Goal: Navigation & Orientation: Find specific page/section

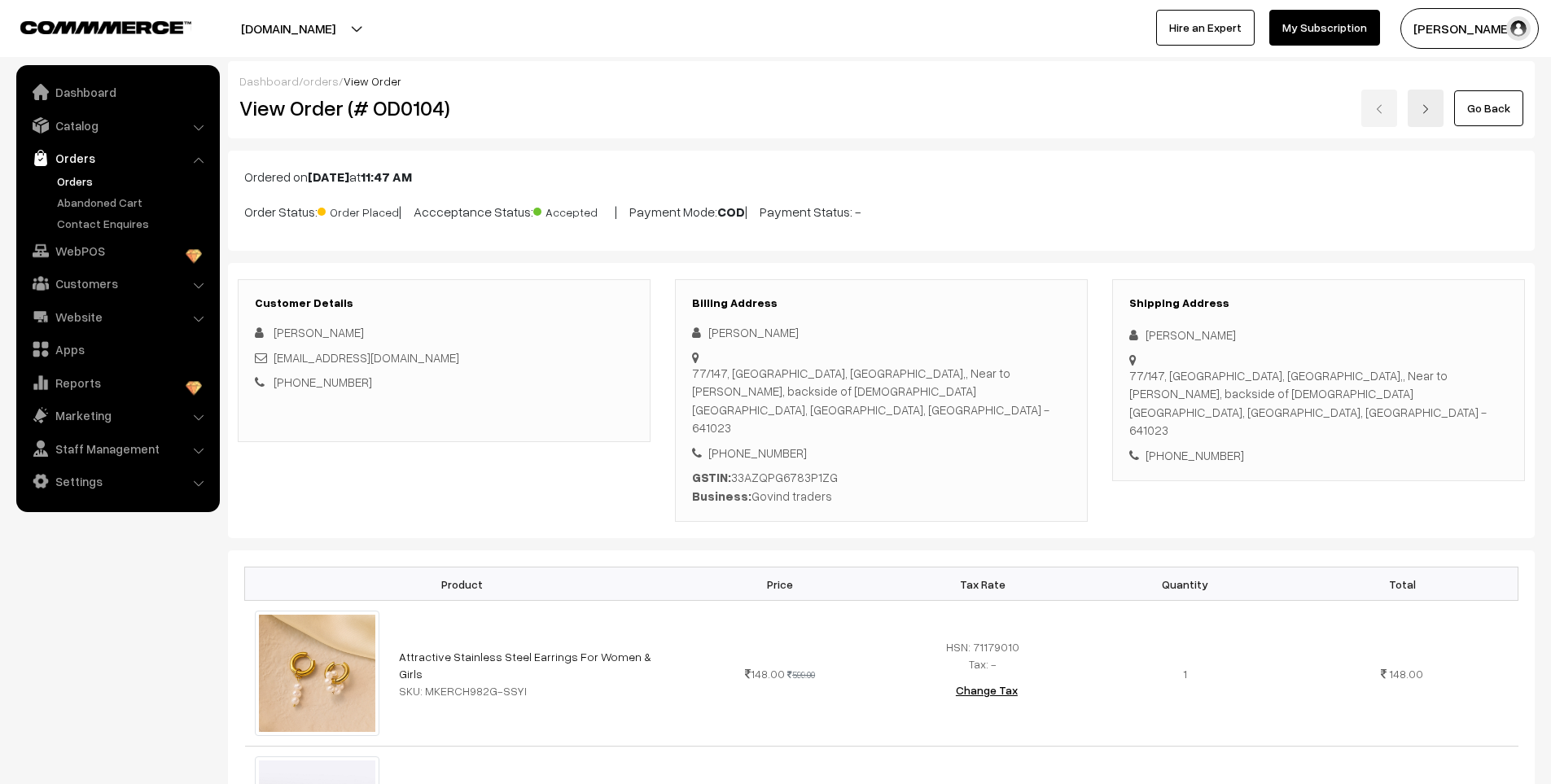
scroll to position [3907, 0]
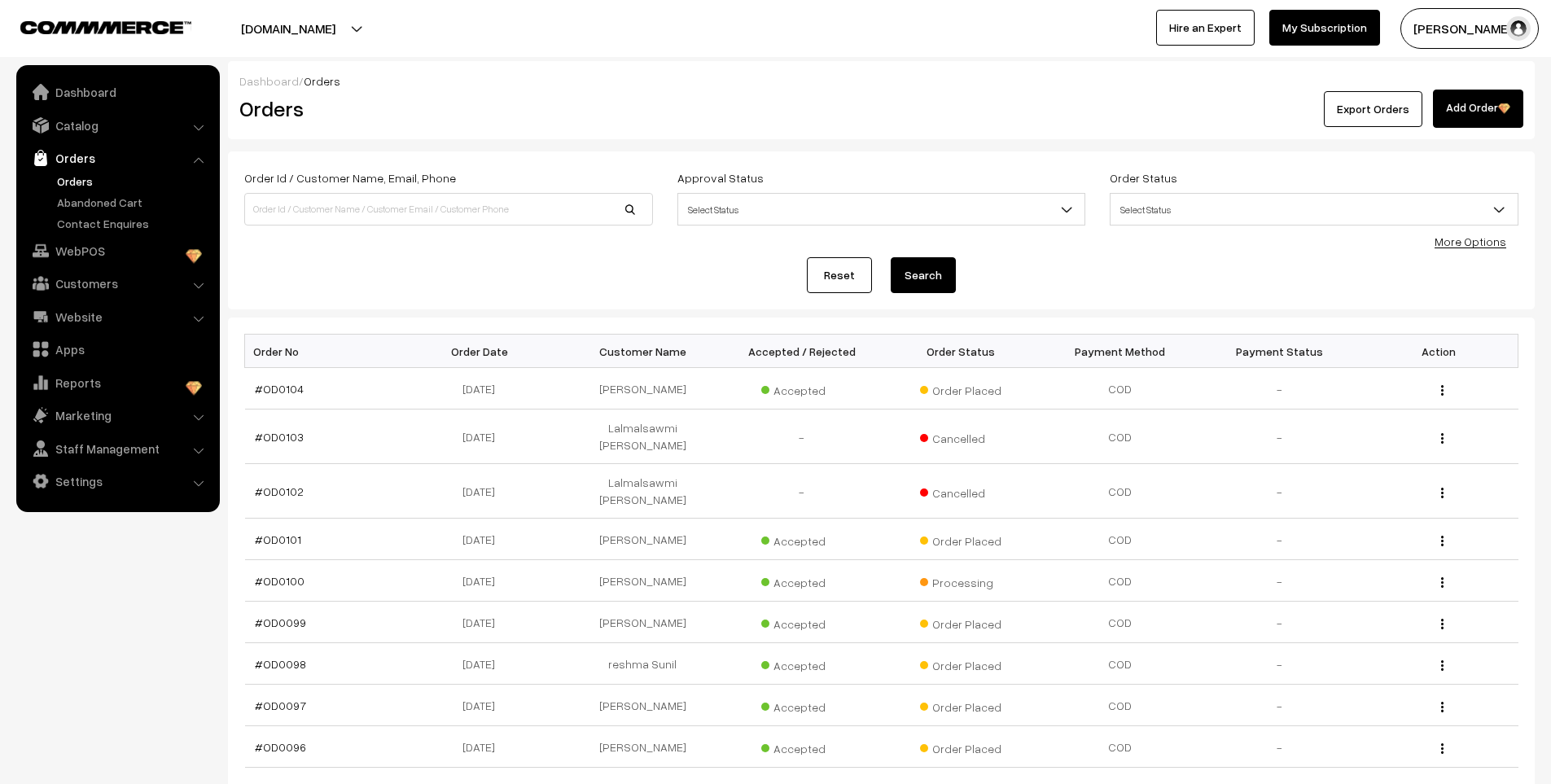
click at [69, 184] on link "Orders" at bounding box center [133, 181] width 161 height 17
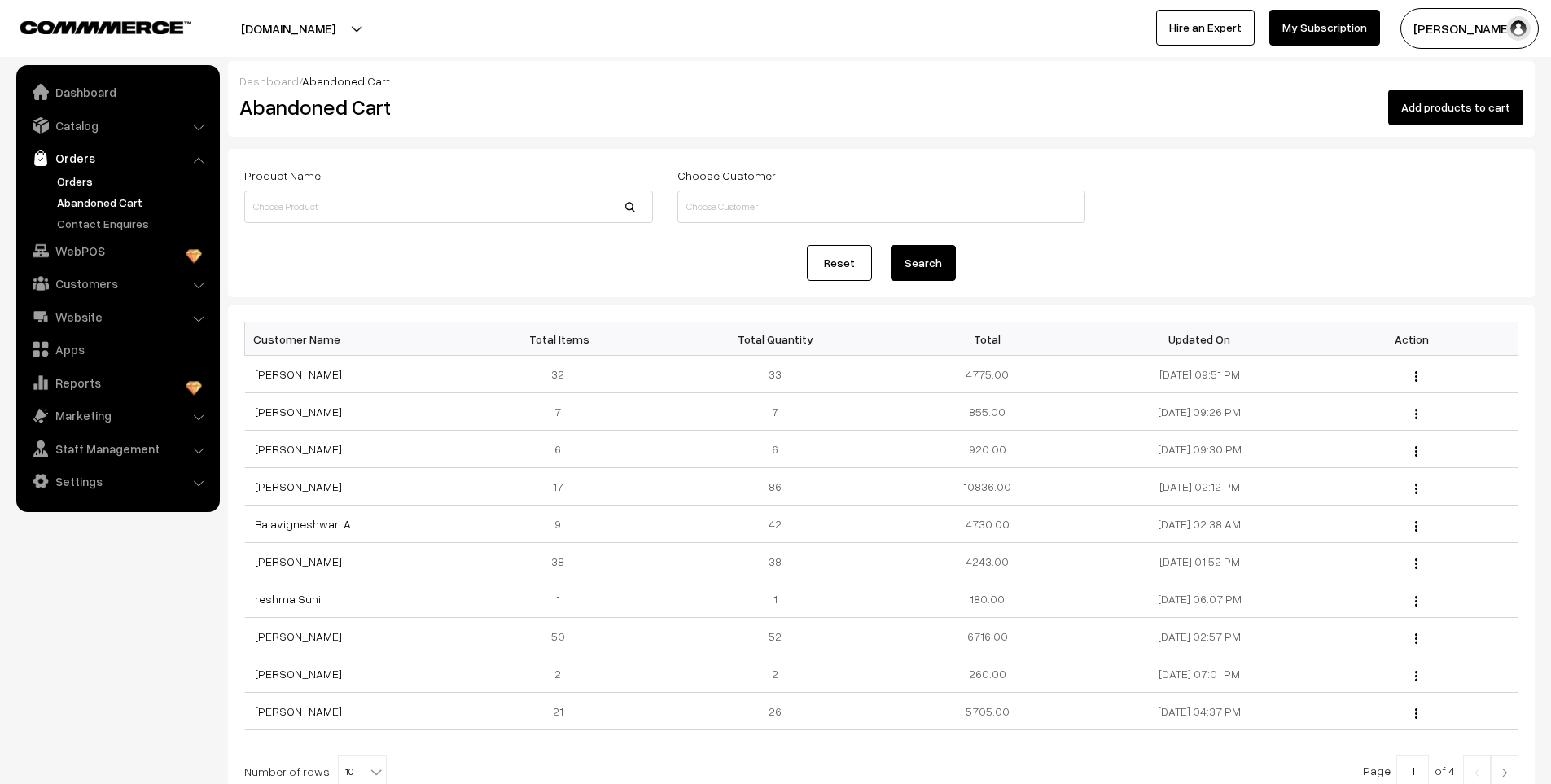
click at [73, 176] on link "Orders" at bounding box center [133, 181] width 161 height 17
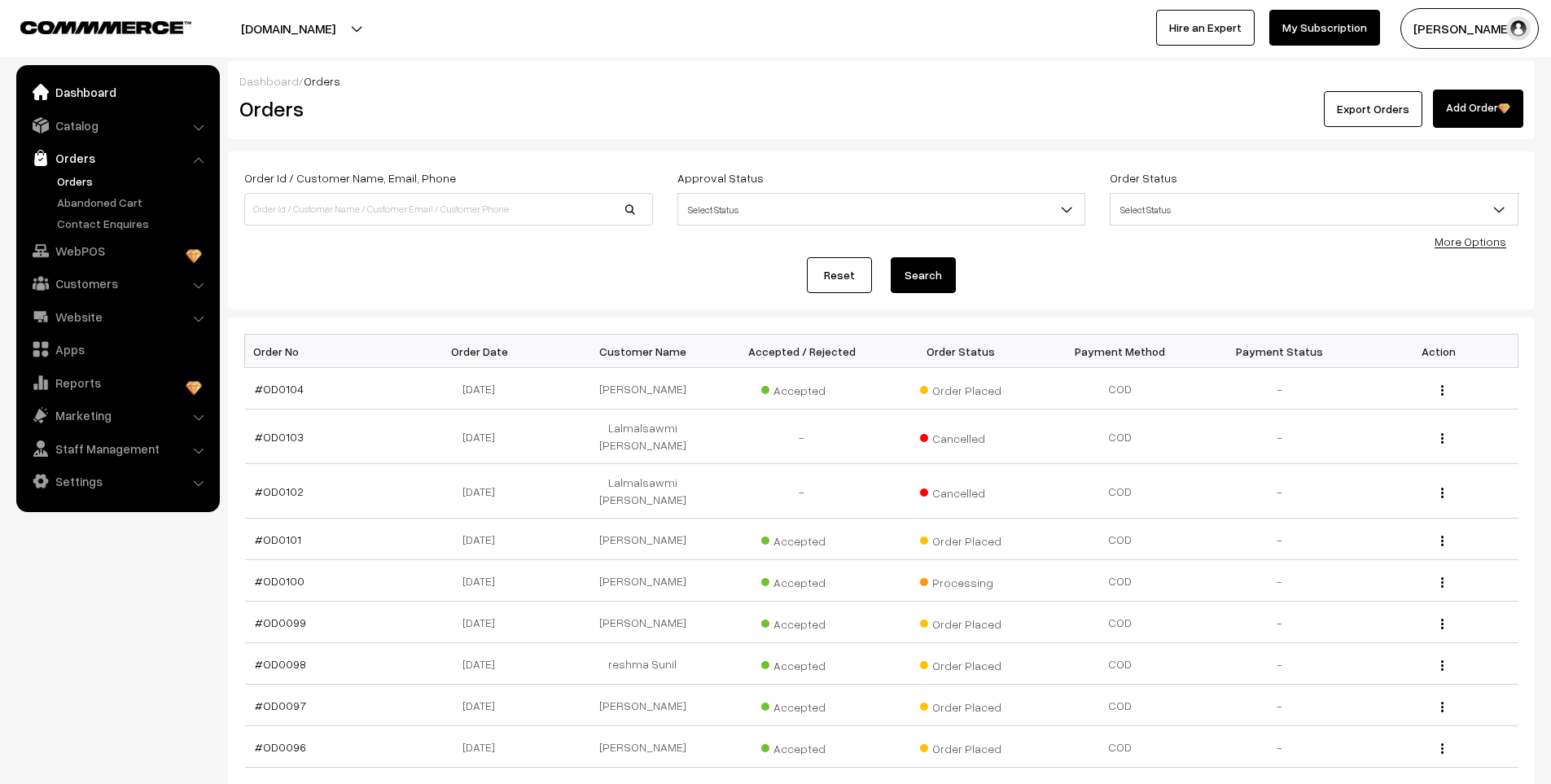
click at [95, 93] on link "Dashboard" at bounding box center [117, 92] width 194 height 29
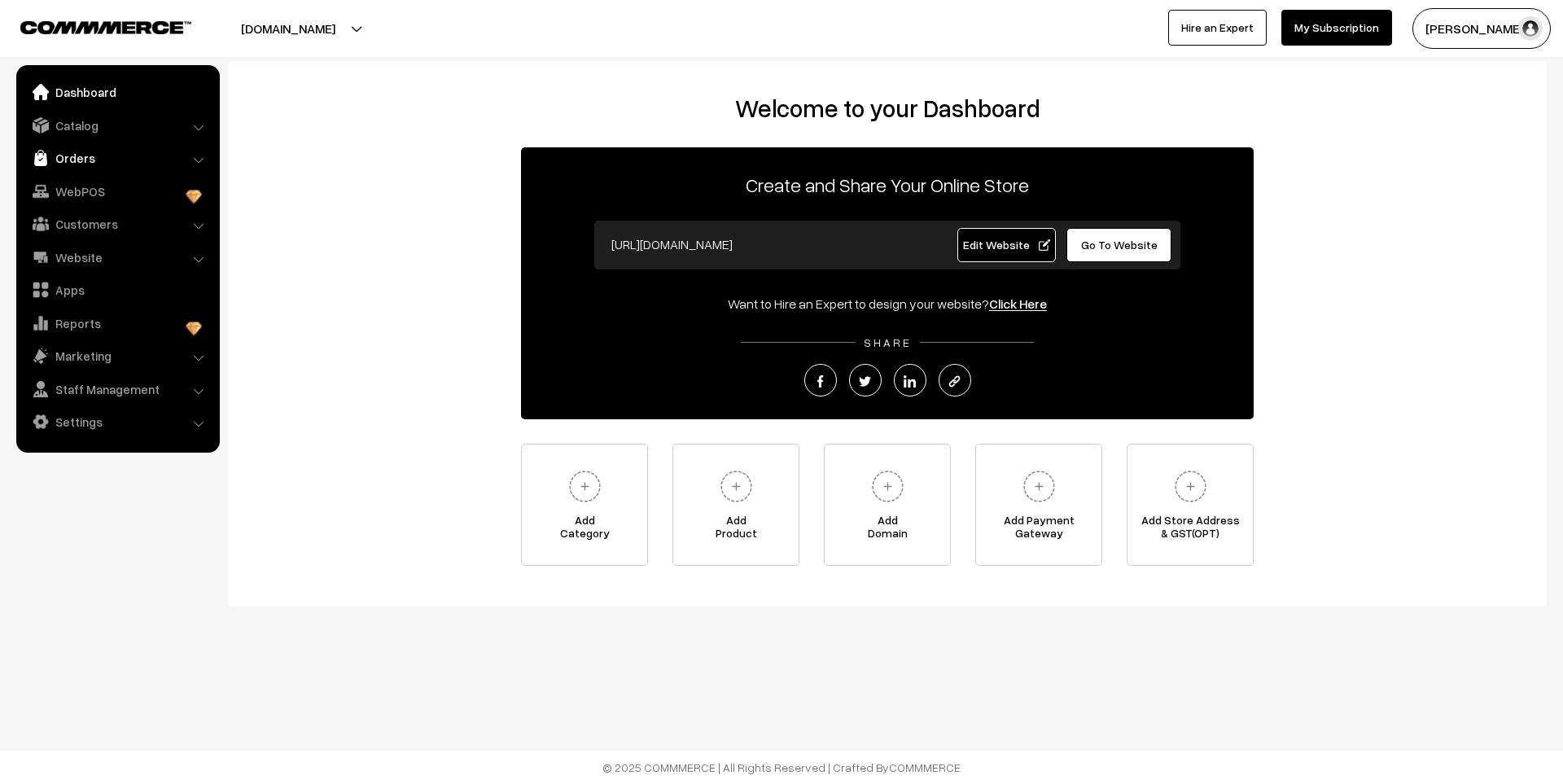
click at [83, 160] on link "Orders" at bounding box center [117, 157] width 194 height 29
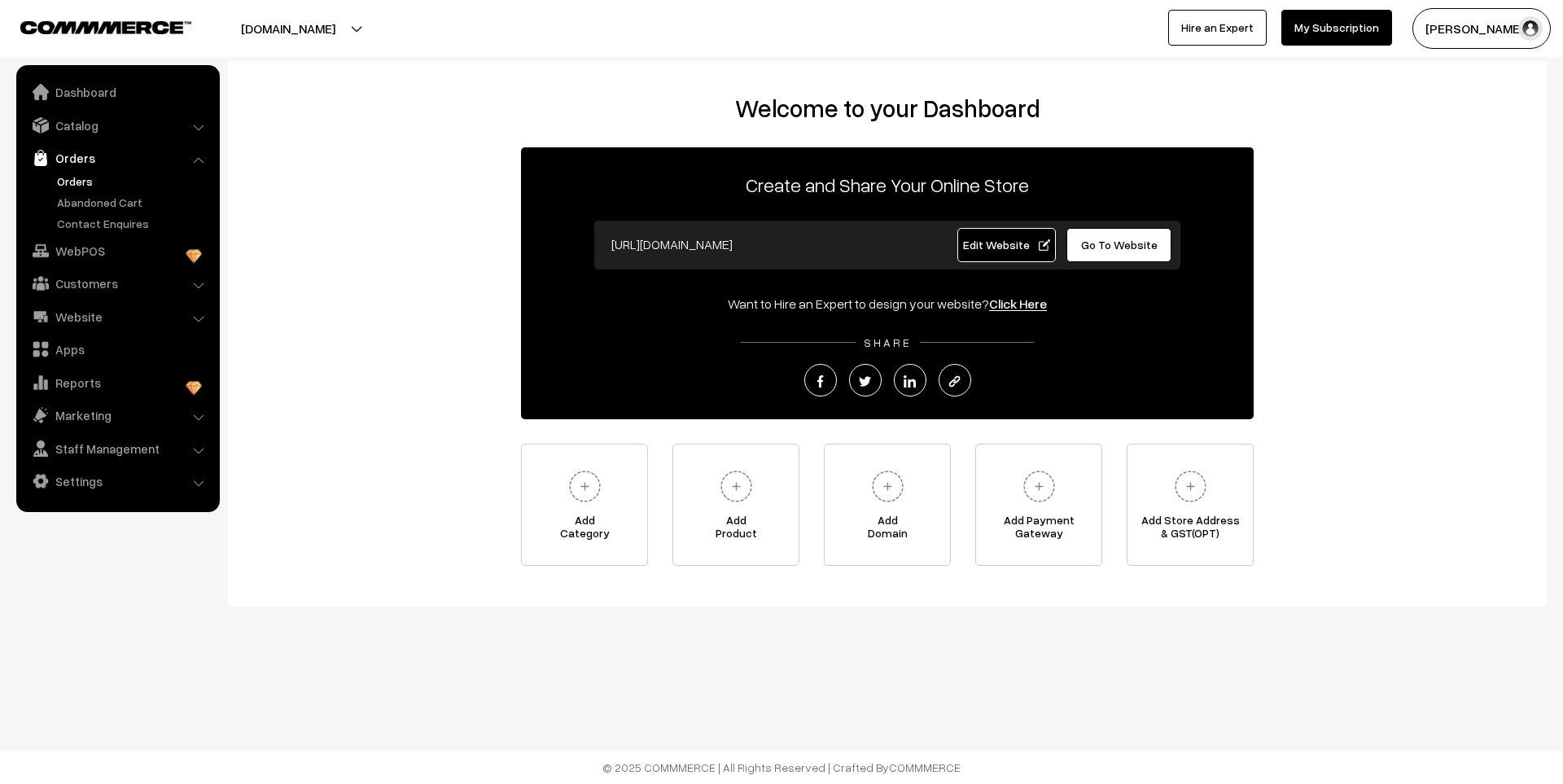
click at [83, 179] on link "Orders" at bounding box center [133, 181] width 161 height 17
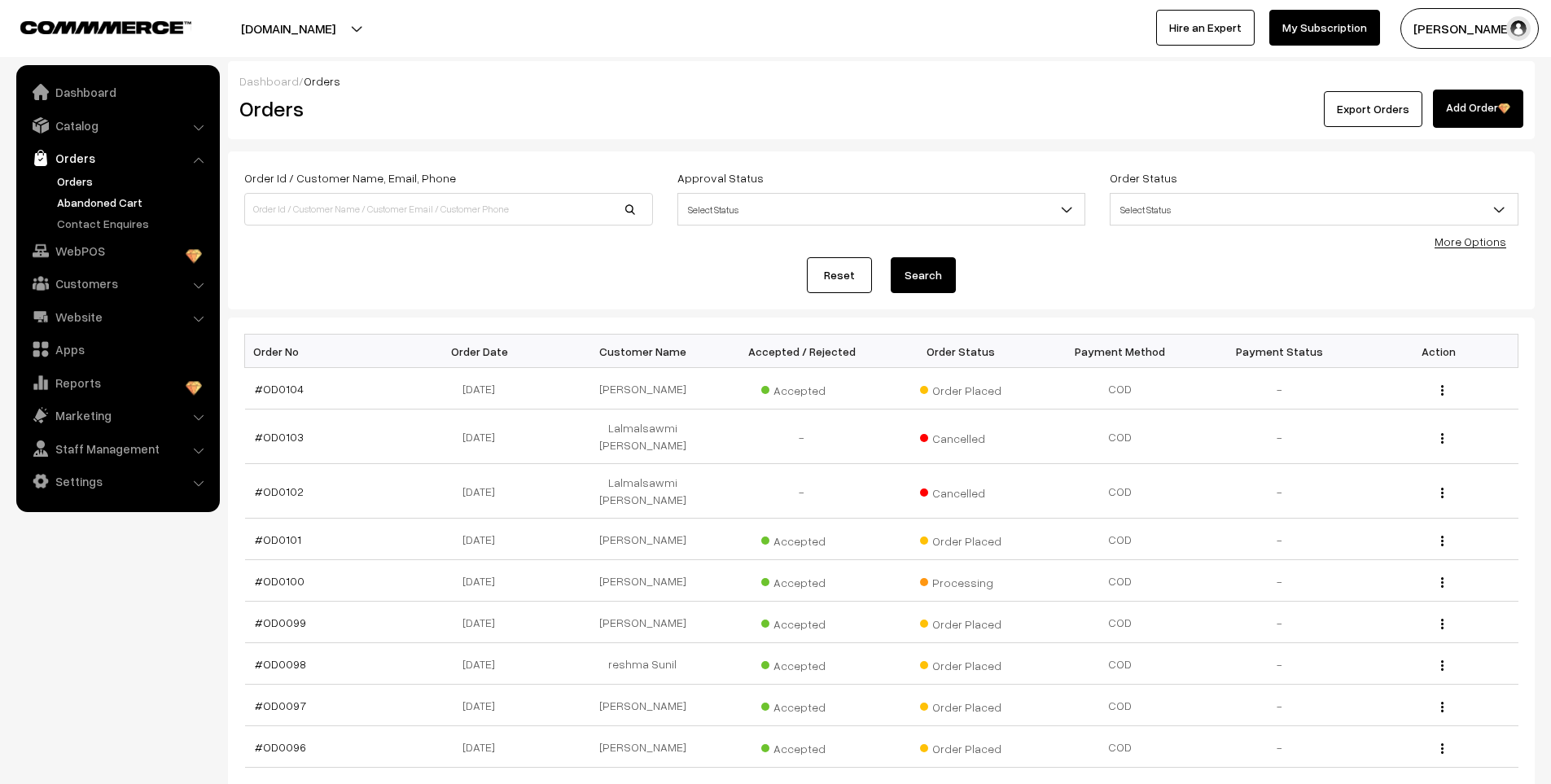
click at [117, 196] on link "Abandoned Cart" at bounding box center [133, 202] width 161 height 17
